Goal: Information Seeking & Learning: Learn about a topic

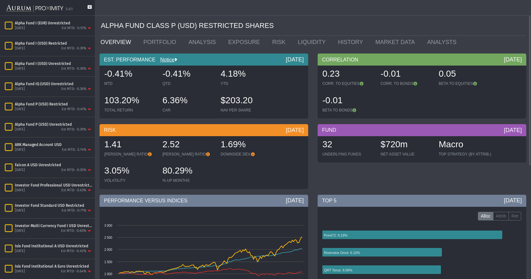
click at [292, 17] on div "ALPHA FUND CLASS P (USD) RESTRICTED SHARES" at bounding box center [314, 26] width 426 height 20
drag, startPoint x: 103, startPoint y: 60, endPoint x: 113, endPoint y: 55, distance: 10.8
click at [113, 55] on div "EST. PERFORMANCE Notice [DATE]" at bounding box center [204, 59] width 209 height 12
click at [100, 88] on div "-0.41% MTD -0.41% QTD 4.18% YTD 103.20% TOTAL RETURN 6.36% CAR $203.20 NAV PER …" at bounding box center [204, 91] width 209 height 53
click at [53, 88] on div "[DATE] Est MTD: -0.36%" at bounding box center [54, 89] width 78 height 6
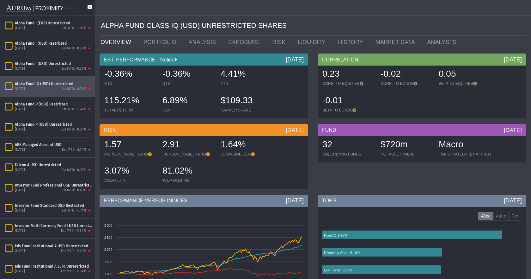
click at [89, 8] on icon at bounding box center [90, 10] width 4 height 10
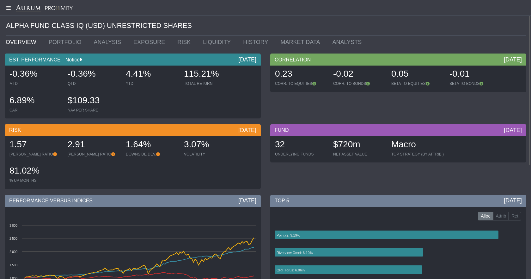
drag, startPoint x: 236, startPoint y: 59, endPoint x: 260, endPoint y: 57, distance: 23.8
click at [260, 57] on div "EST. PERFORMANCE Notice [DATE]" at bounding box center [133, 59] width 256 height 12
click at [249, 76] on div "-0.36% MTD -0.36% QTD 4.41% YTD 115.21% TOTAL RETURN 6.89% CAR $109.33 NAV PER …" at bounding box center [132, 91] width 253 height 53
click at [57, 40] on link "PORTFOLIO" at bounding box center [66, 42] width 45 height 13
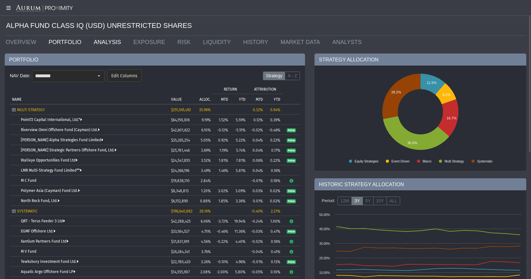
click at [100, 41] on link "ANALYSIS" at bounding box center [109, 42] width 40 height 13
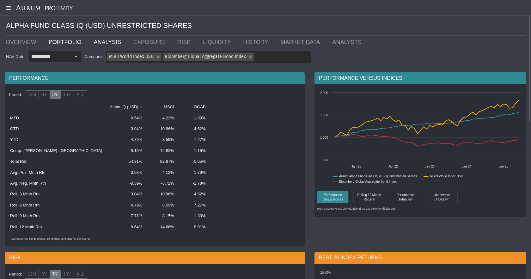
click at [71, 41] on link "PORTFOLIO" at bounding box center [66, 42] width 45 height 13
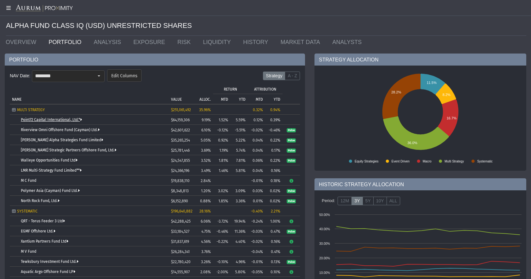
click at [28, 119] on link "Point72 Capital International, Ltd.*" at bounding box center [51, 119] width 61 height 4
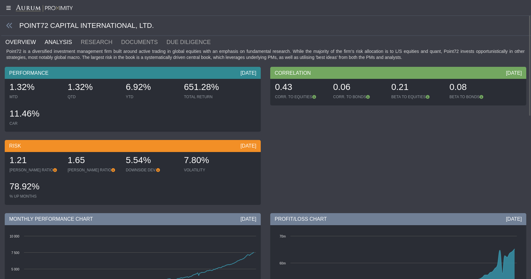
click at [49, 41] on link "ANALYSIS" at bounding box center [62, 42] width 36 height 13
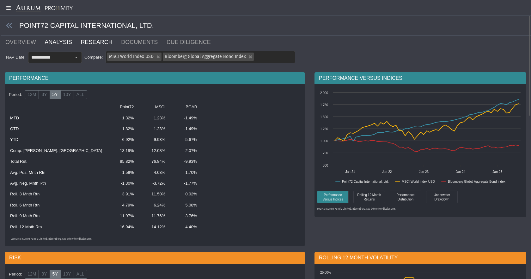
click at [93, 44] on link "RESEARCH" at bounding box center [100, 42] width 40 height 13
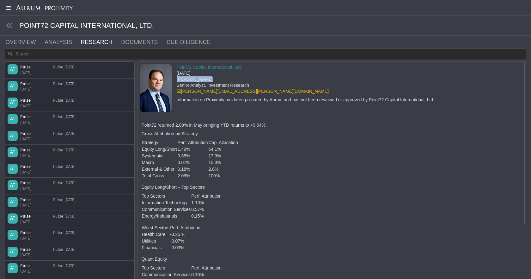
drag, startPoint x: 200, startPoint y: 79, endPoint x: 177, endPoint y: 79, distance: 23.4
click at [177, 79] on div "[PERSON_NAME]" at bounding box center [306, 79] width 259 height 6
click at [209, 77] on div "[PERSON_NAME]" at bounding box center [306, 79] width 259 height 6
click at [121, 40] on link "DOCUMENTS" at bounding box center [144, 42] width 46 height 13
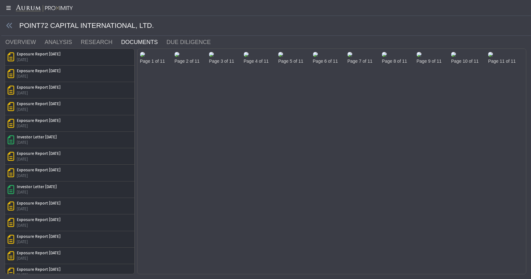
click at [145, 57] on img at bounding box center [142, 54] width 5 height 5
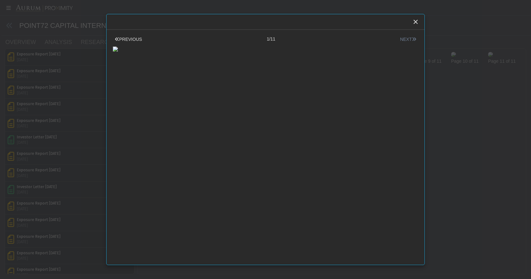
click at [412, 39] on icon at bounding box center [414, 39] width 4 height 4
click at [415, 18] on div "Close" at bounding box center [416, 21] width 11 height 11
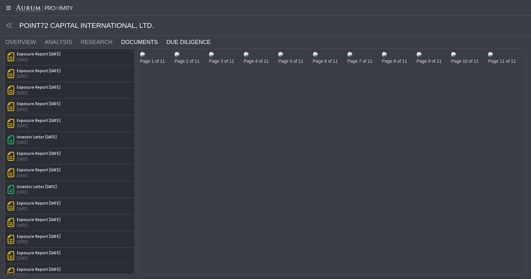
click at [166, 42] on link "DUE DILIGENCE" at bounding box center [192, 42] width 53 height 13
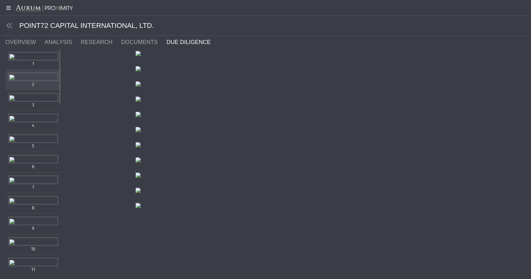
click at [13, 81] on div "Items" at bounding box center [33, 76] width 51 height 9
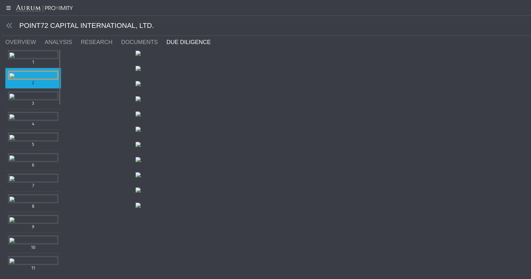
scroll to position [127, 0]
click at [31, 100] on div "Items" at bounding box center [33, 95] width 51 height 9
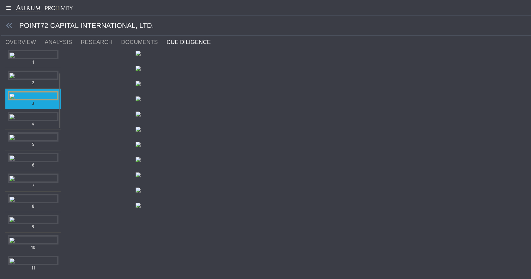
scroll to position [63, 0]
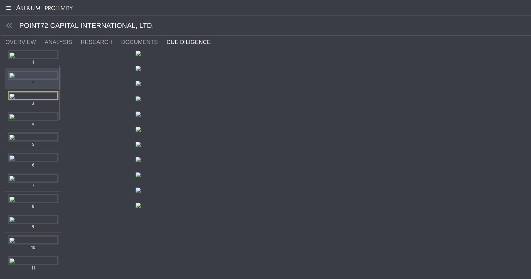
click at [31, 80] on div "Items" at bounding box center [33, 75] width 51 height 9
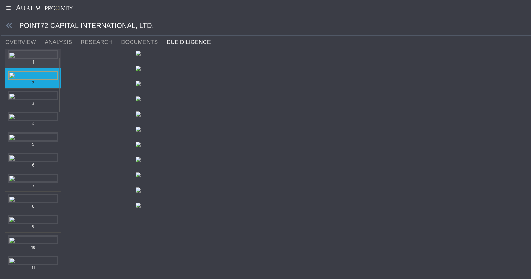
scroll to position [32, 0]
click at [34, 59] on div "Items" at bounding box center [33, 54] width 51 height 9
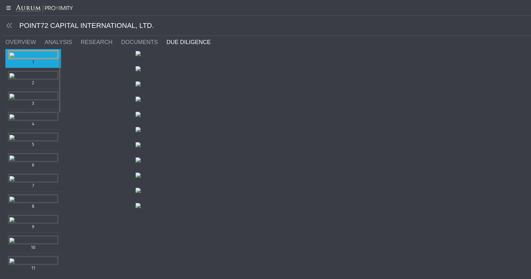
scroll to position [0, 0]
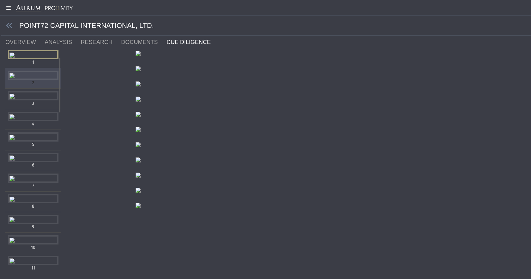
click at [26, 80] on div "Items" at bounding box center [33, 75] width 51 height 9
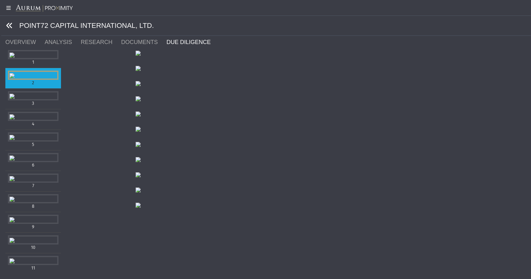
click at [9, 26] on icon at bounding box center [9, 25] width 7 height 7
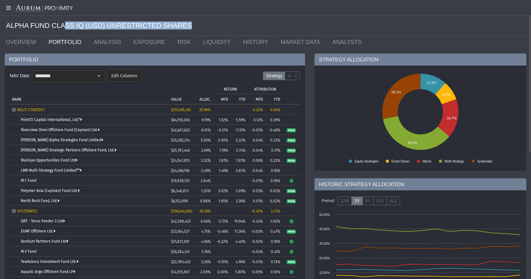
drag, startPoint x: 190, startPoint y: 25, endPoint x: 66, endPoint y: 21, distance: 124.4
click at [62, 21] on div "ALPHA FUND CLASS IQ (USD) UNRESTRICTED SHARES" at bounding box center [266, 26] width 521 height 20
